Goal: Check status: Check status

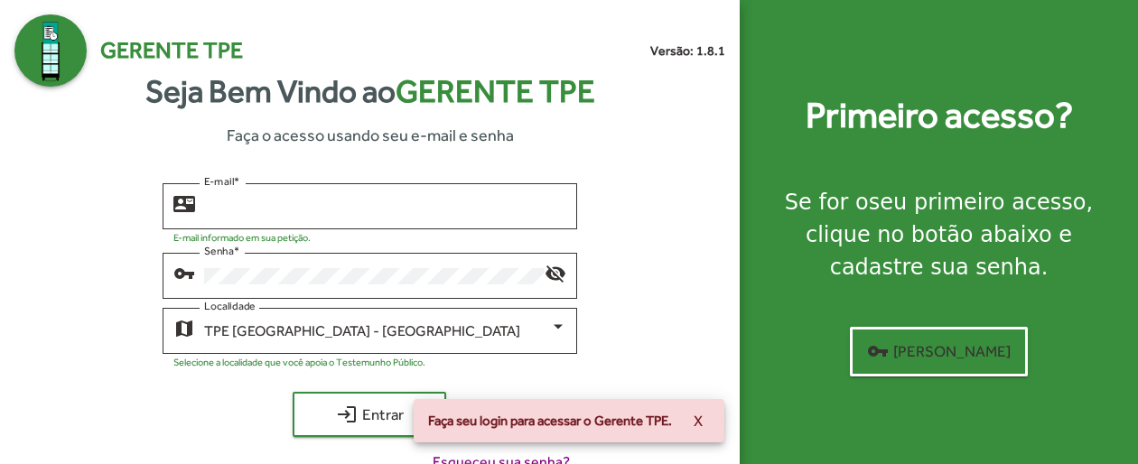
type input "**********"
click at [392, 422] on div "Faça seu login para acessar o Gerente TPE. X" at bounding box center [569, 421] width 354 height 87
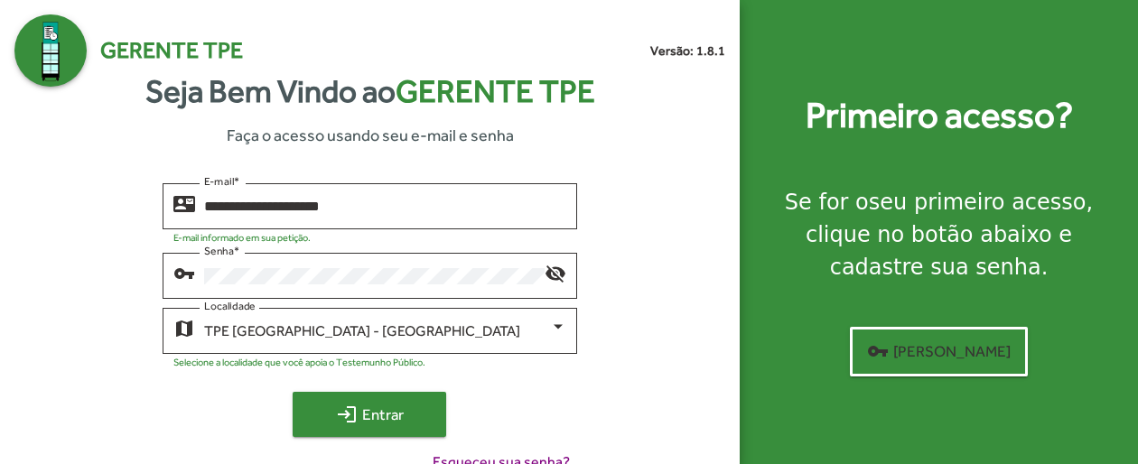
click at [383, 407] on span "login Entrar" at bounding box center [369, 414] width 121 height 33
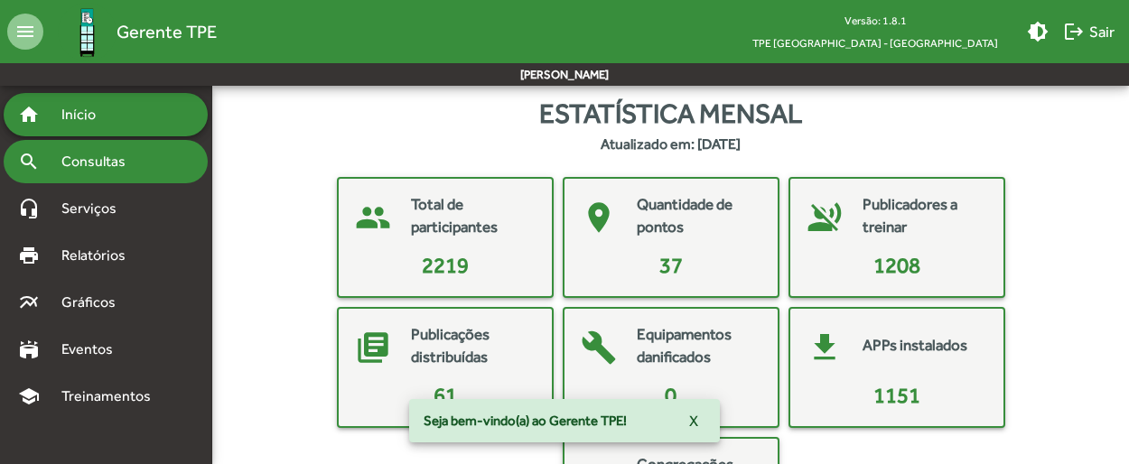
click at [132, 157] on span "Consultas" at bounding box center [100, 162] width 98 height 22
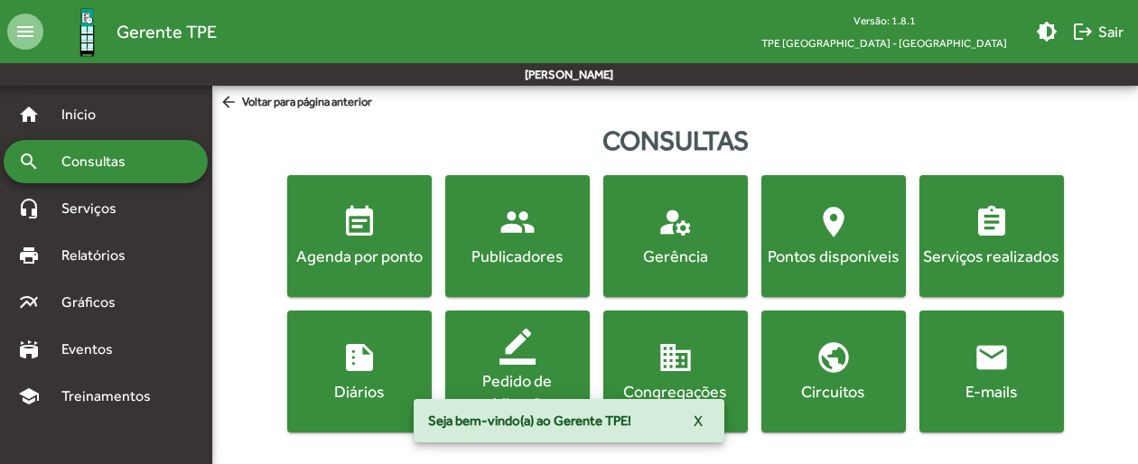
click at [369, 250] on div "Agenda por ponto" at bounding box center [359, 256] width 137 height 23
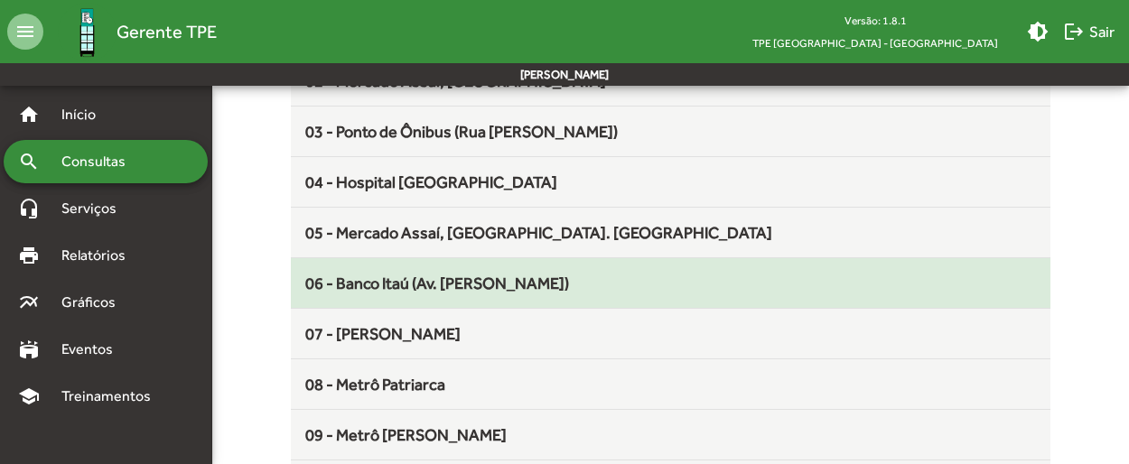
scroll to position [361, 0]
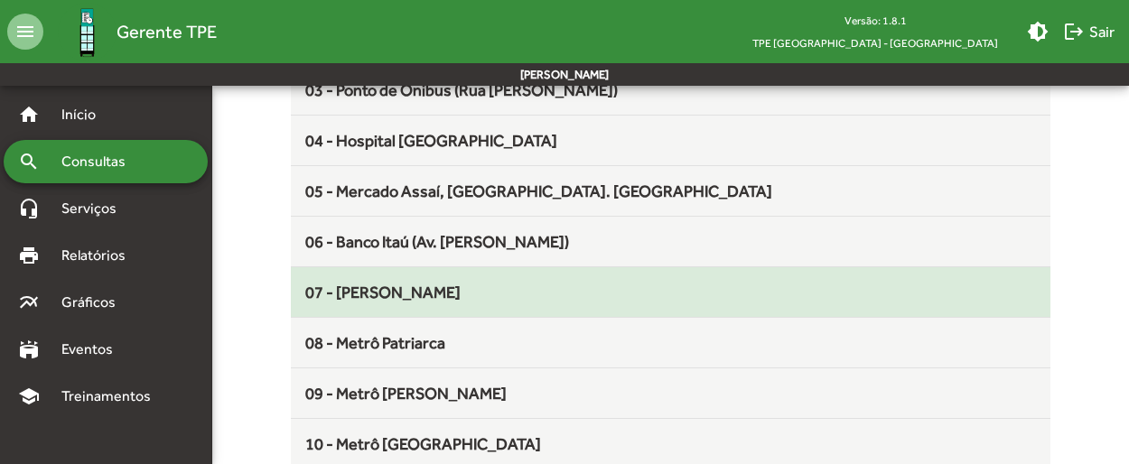
click at [430, 295] on span "07 - [PERSON_NAME]" at bounding box center [382, 292] width 155 height 19
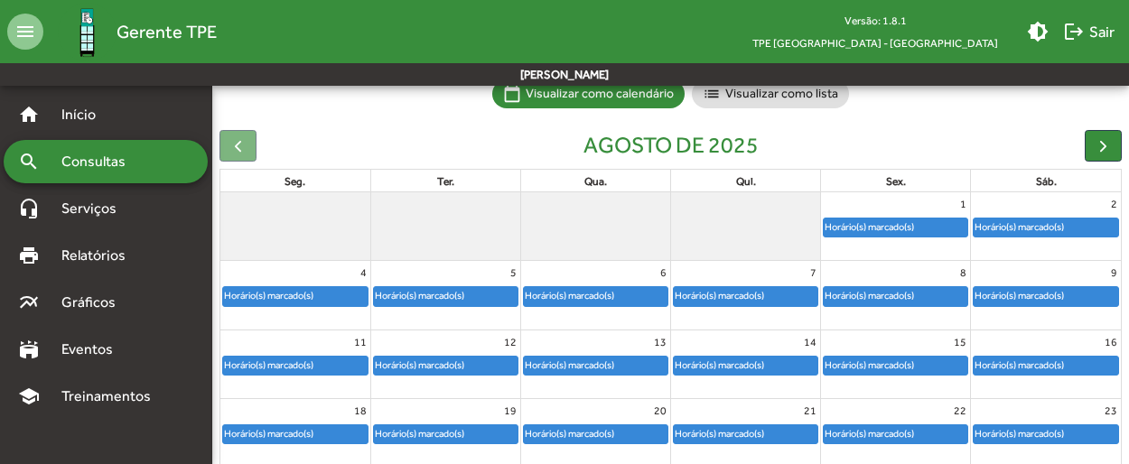
scroll to position [181, 0]
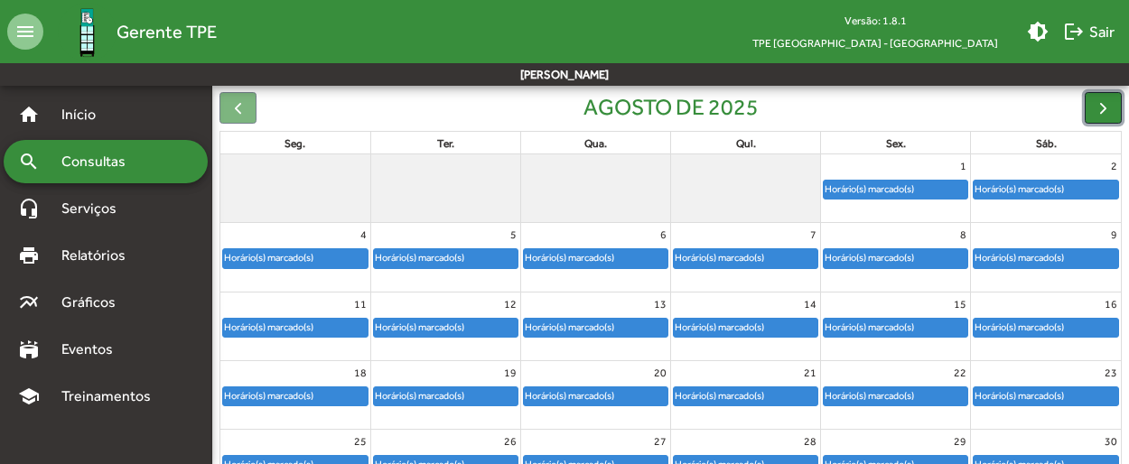
click at [1102, 109] on span "button" at bounding box center [1103, 107] width 19 height 19
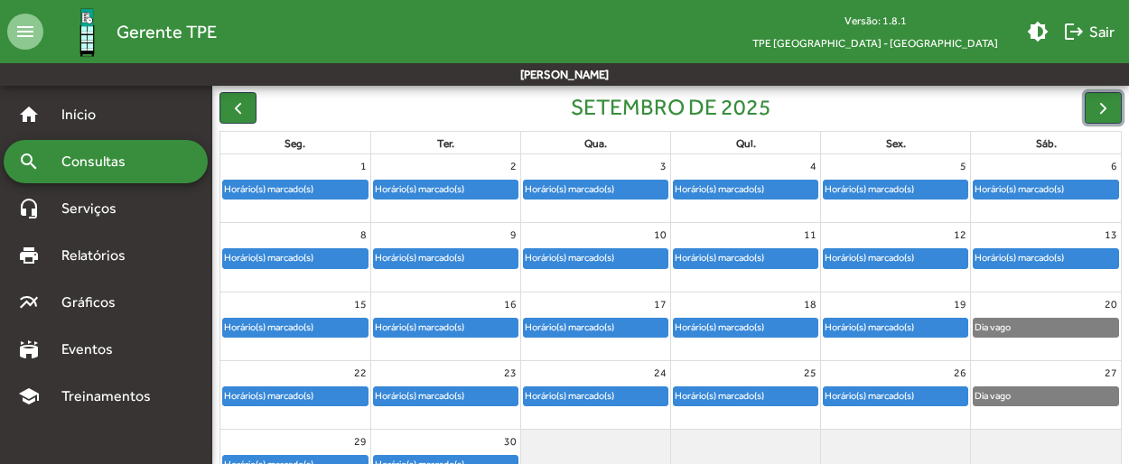
click at [1062, 186] on div "Horário(s) marcado(s)" at bounding box center [1019, 189] width 91 height 17
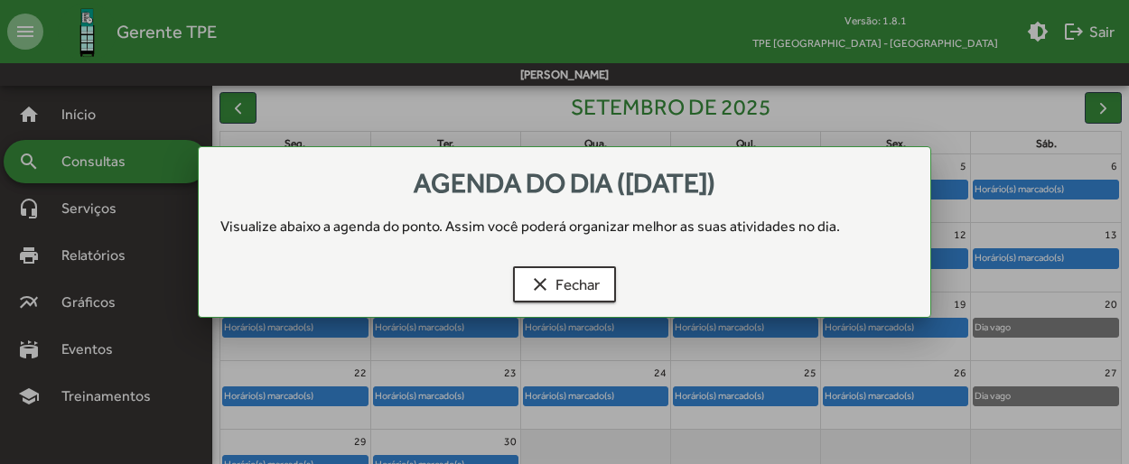
scroll to position [0, 0]
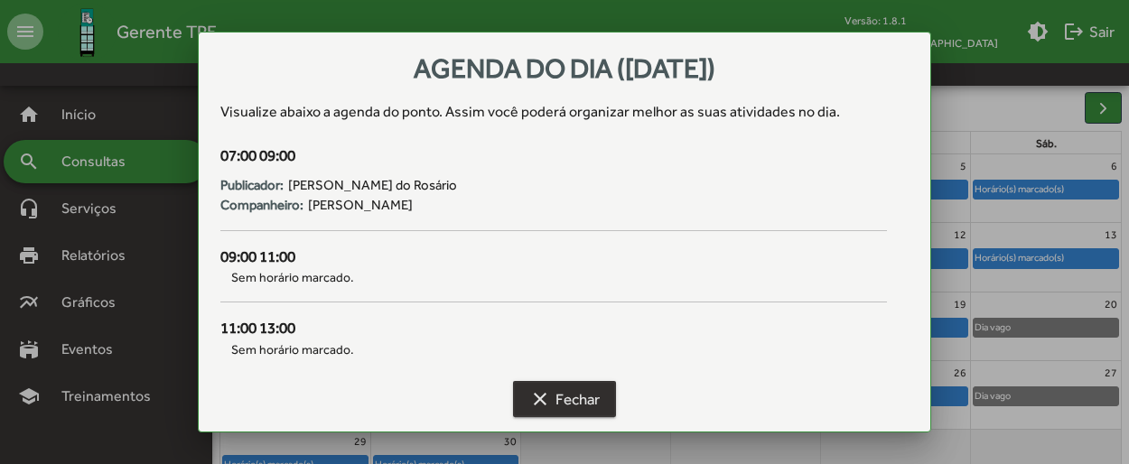
click at [565, 384] on span "clear Fechar" at bounding box center [564, 399] width 70 height 33
